Goal: Check status: Check status

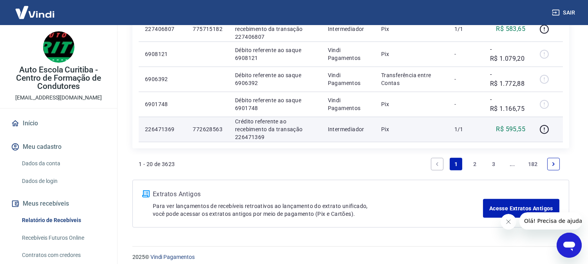
scroll to position [626, 0]
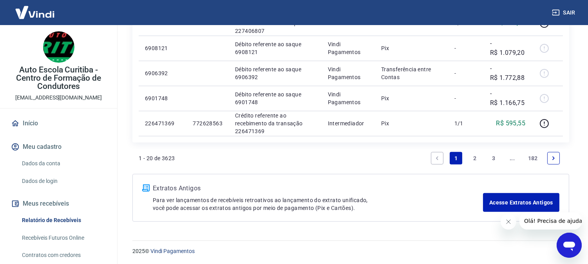
click at [489, 158] on link "3" at bounding box center [494, 158] width 13 height 13
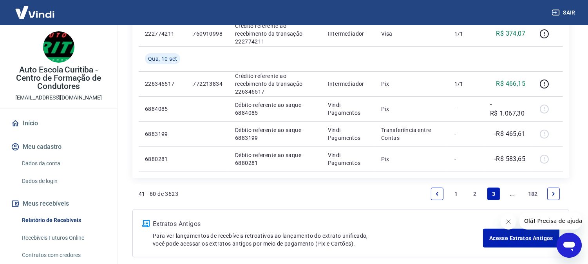
scroll to position [566, 0]
click at [551, 194] on icon "Next page" at bounding box center [553, 193] width 5 height 5
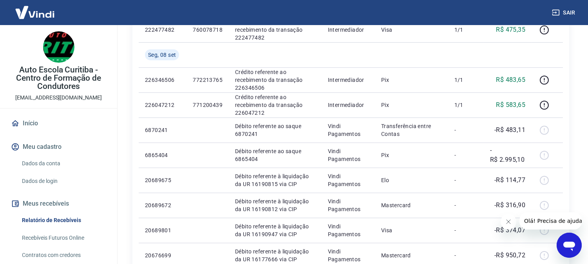
scroll to position [566, 0]
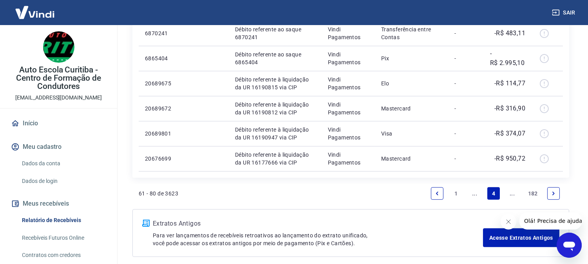
click at [505, 222] on icon "Fechar mensagem da empresa" at bounding box center [508, 221] width 6 height 6
click at [439, 195] on icon "Previous page" at bounding box center [437, 193] width 5 height 5
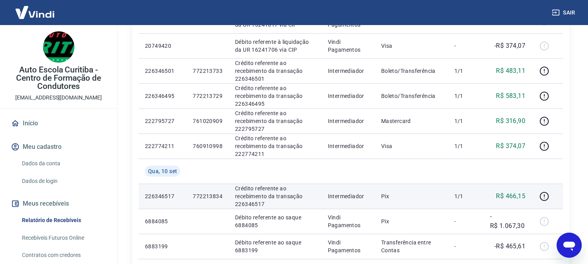
scroll to position [522, 0]
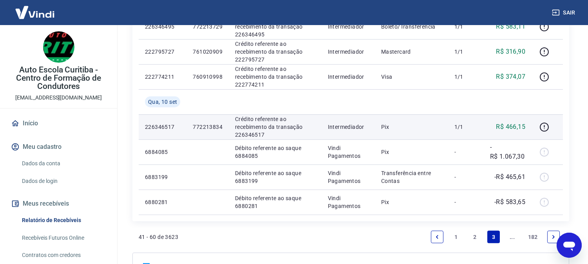
click at [203, 128] on p "772213834" at bounding box center [208, 127] width 30 height 8
click at [261, 136] on p "Crédito referente ao recebimento da transação 226346517" at bounding box center [275, 127] width 80 height 24
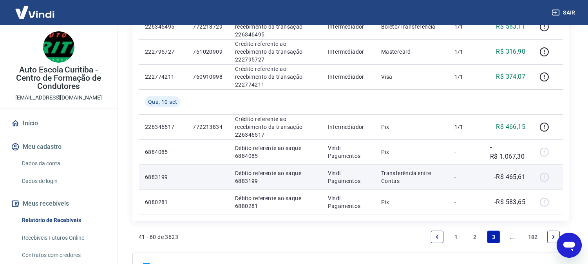
click at [254, 178] on p "Débito referente ao saque 6883199" at bounding box center [275, 177] width 80 height 16
drag, startPoint x: 230, startPoint y: 173, endPoint x: 252, endPoint y: 179, distance: 22.4
click at [252, 179] on td "Débito referente ao saque 6883199" at bounding box center [275, 177] width 93 height 25
click at [252, 179] on p "Débito referente ao saque 6883199" at bounding box center [275, 177] width 80 height 16
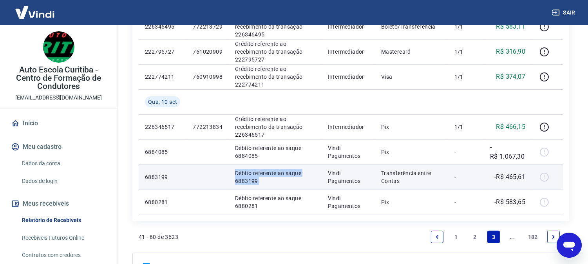
click at [252, 179] on p "Débito referente ao saque 6883199" at bounding box center [275, 177] width 80 height 16
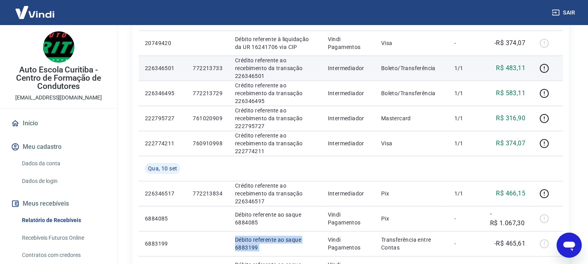
scroll to position [471, 0]
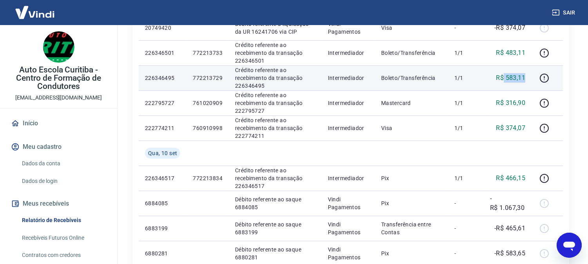
drag, startPoint x: 504, startPoint y: 79, endPoint x: 526, endPoint y: 80, distance: 22.7
click at [526, 80] on td "R$ 583,11" at bounding box center [508, 77] width 48 height 25
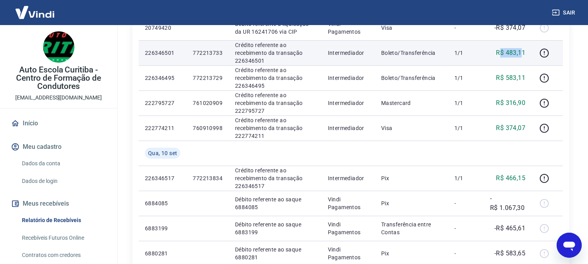
drag, startPoint x: 501, startPoint y: 53, endPoint x: 523, endPoint y: 61, distance: 23.8
click at [523, 61] on td "R$ 483,11" at bounding box center [508, 52] width 48 height 25
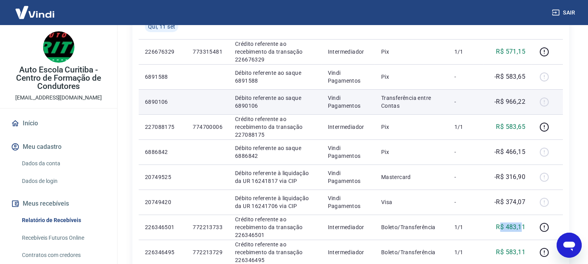
scroll to position [340, 0]
